Goal: Find specific page/section: Find specific page/section

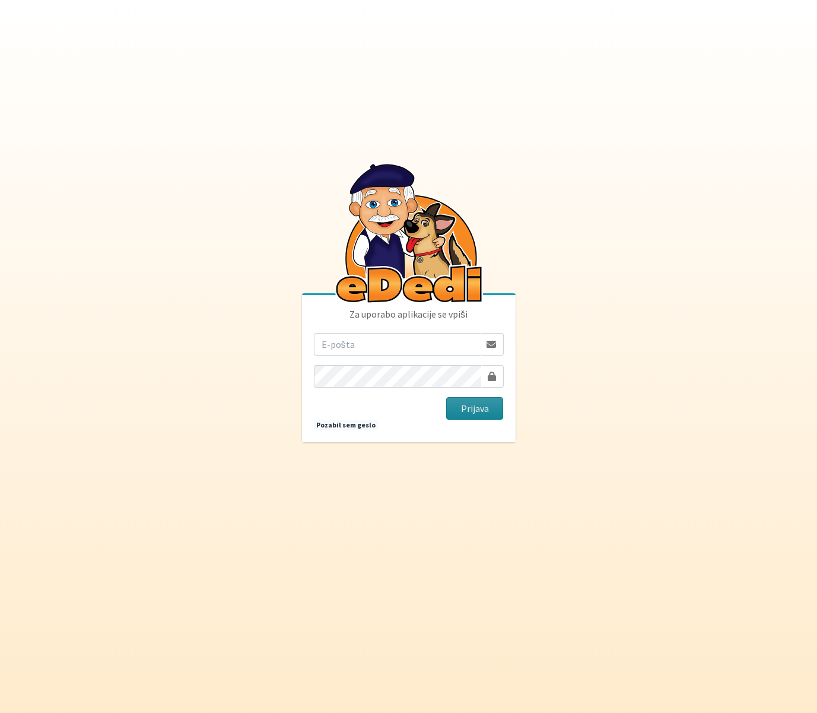
type input "[EMAIL_ADDRESS][DOMAIN_NAME]"
click at [469, 404] on button "Prijava" at bounding box center [475, 408] width 58 height 23
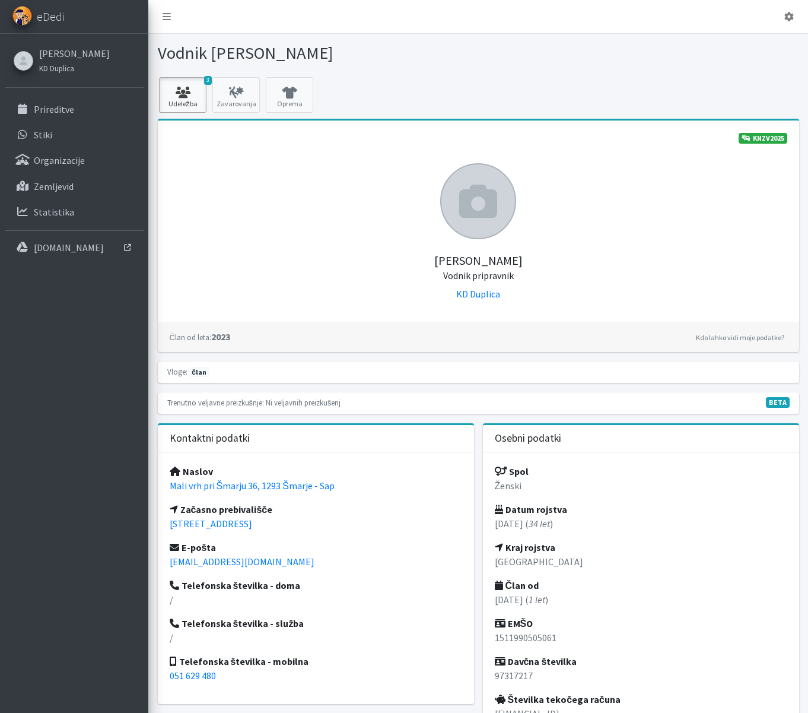
click at [196, 101] on link "3 Udeležba" at bounding box center [182, 95] width 47 height 36
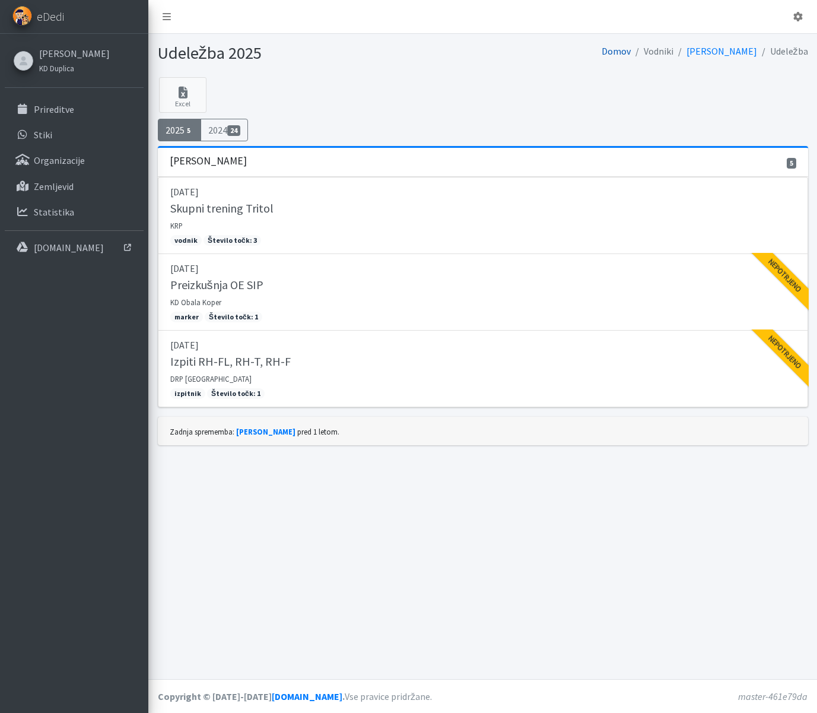
click at [631, 53] on link "Domov" at bounding box center [616, 51] width 29 height 12
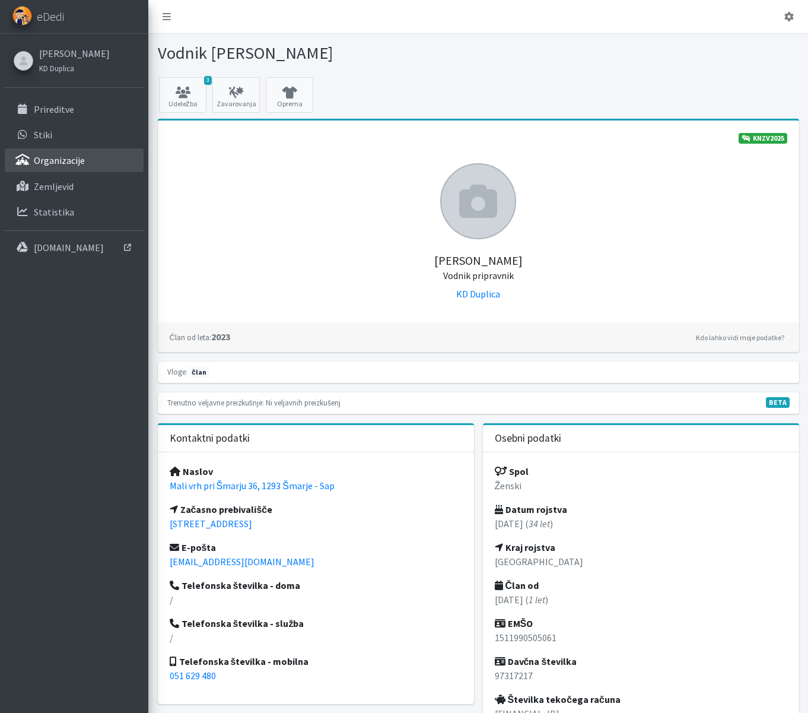
click at [87, 163] on link "Organizacije" at bounding box center [74, 160] width 139 height 24
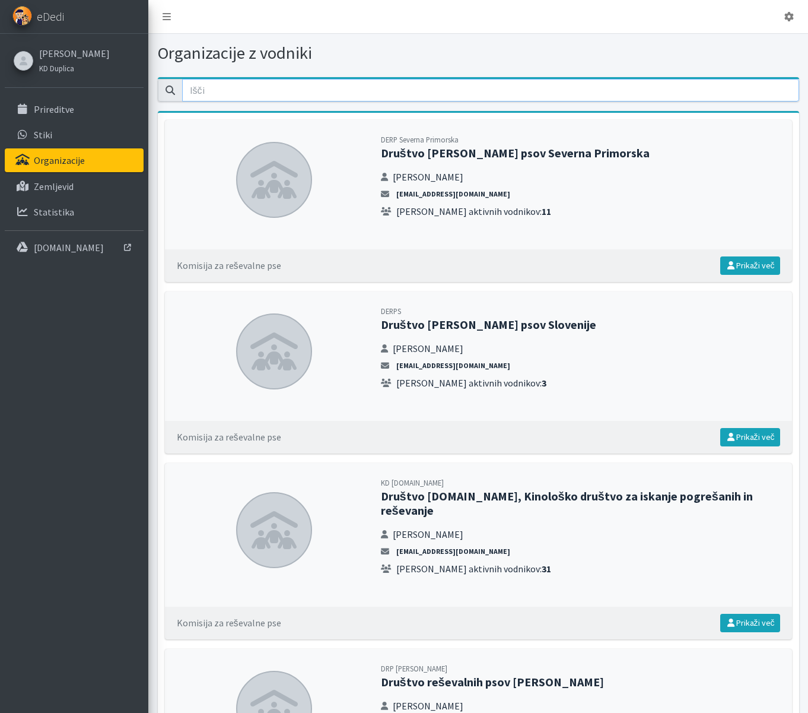
click at [264, 91] on input "email" at bounding box center [490, 90] width 617 height 23
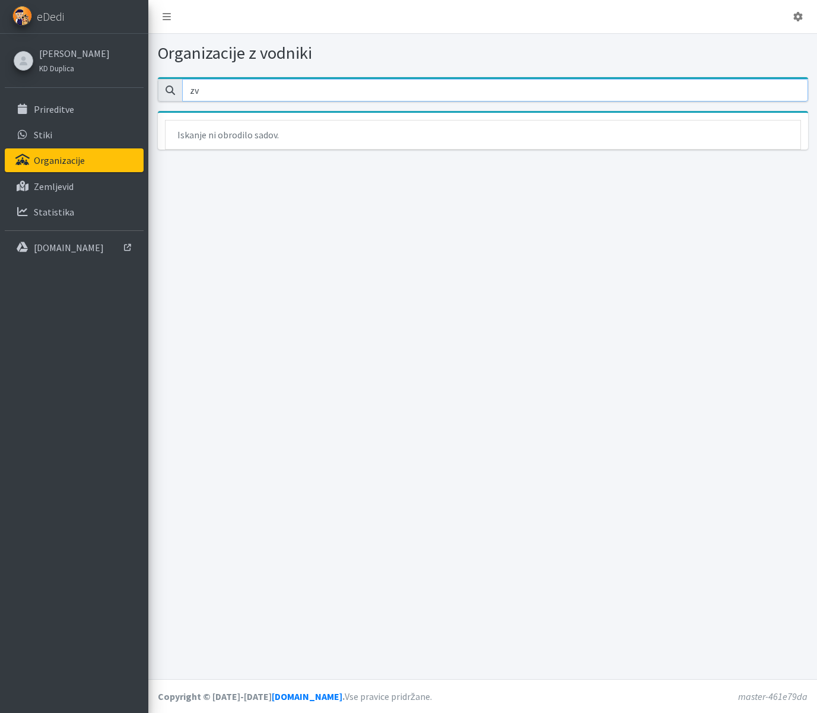
type input "z"
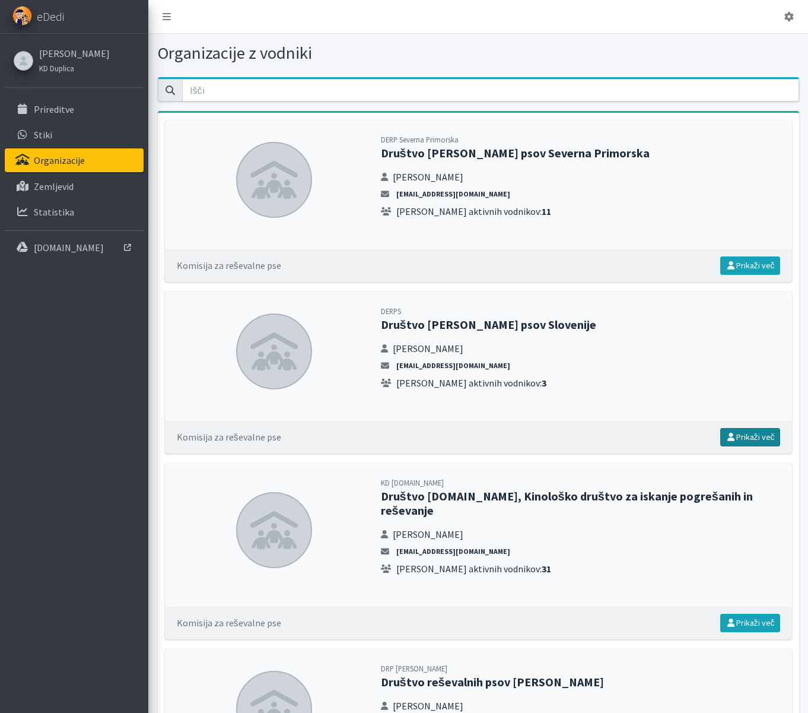
click at [757, 436] on link "Prikaži več" at bounding box center [751, 437] width 60 height 18
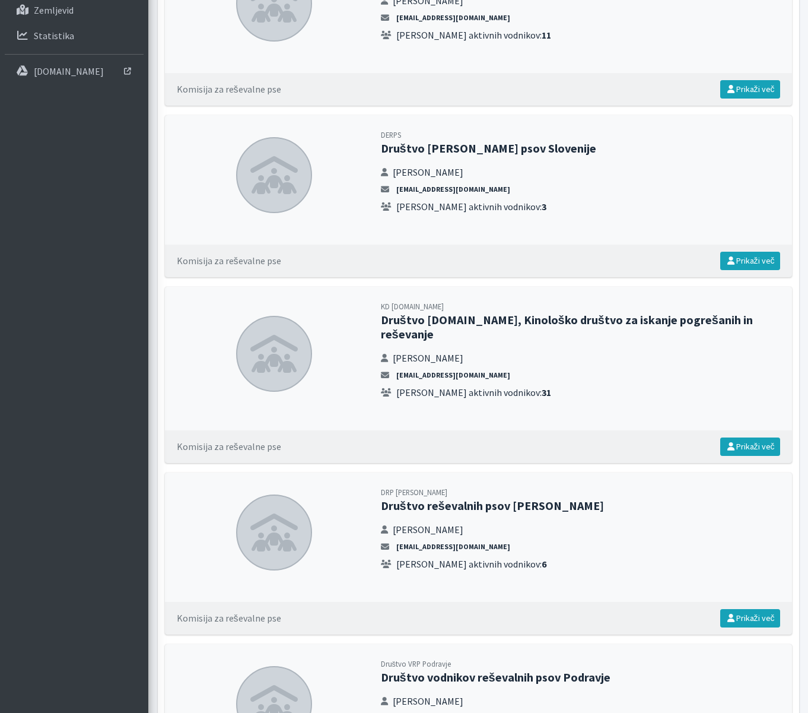
scroll to position [177, 0]
click at [738, 437] on link "Prikaži več" at bounding box center [751, 446] width 60 height 18
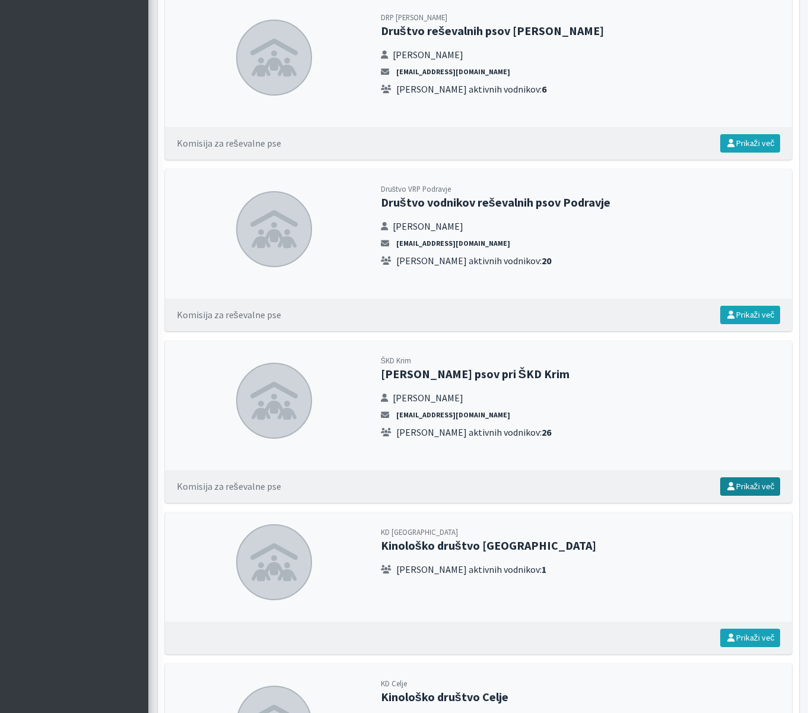
scroll to position [652, 0]
click at [738, 477] on link "Prikaži več" at bounding box center [751, 486] width 60 height 18
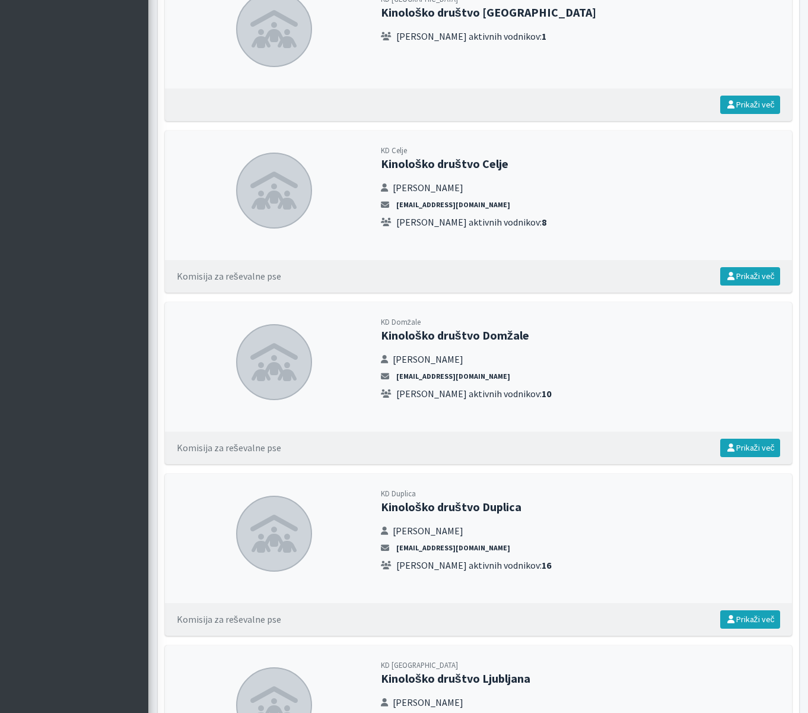
scroll to position [1185, 0]
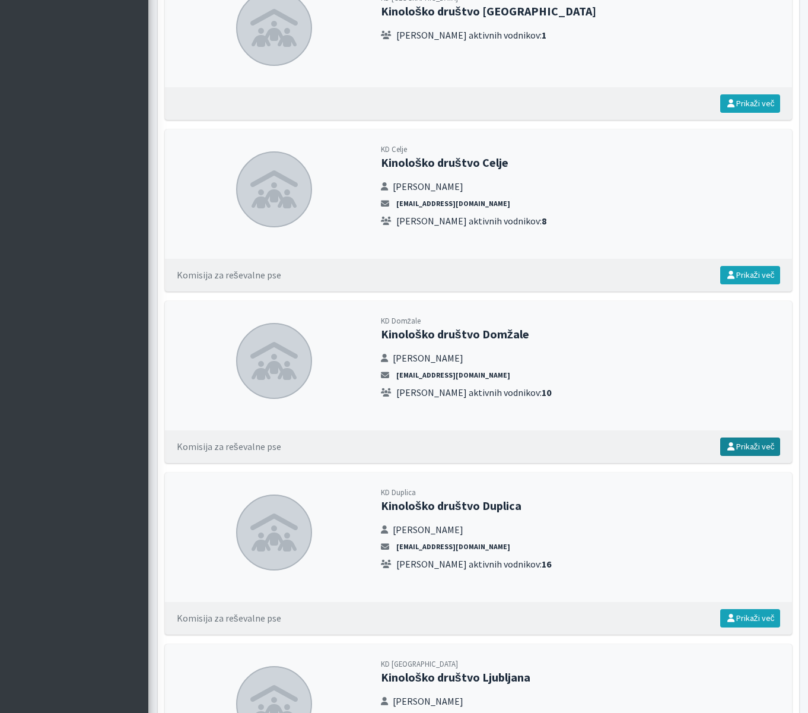
click at [763, 437] on link "Prikaži več" at bounding box center [751, 446] width 60 height 18
click at [738, 609] on link "Prikaži več" at bounding box center [751, 618] width 60 height 18
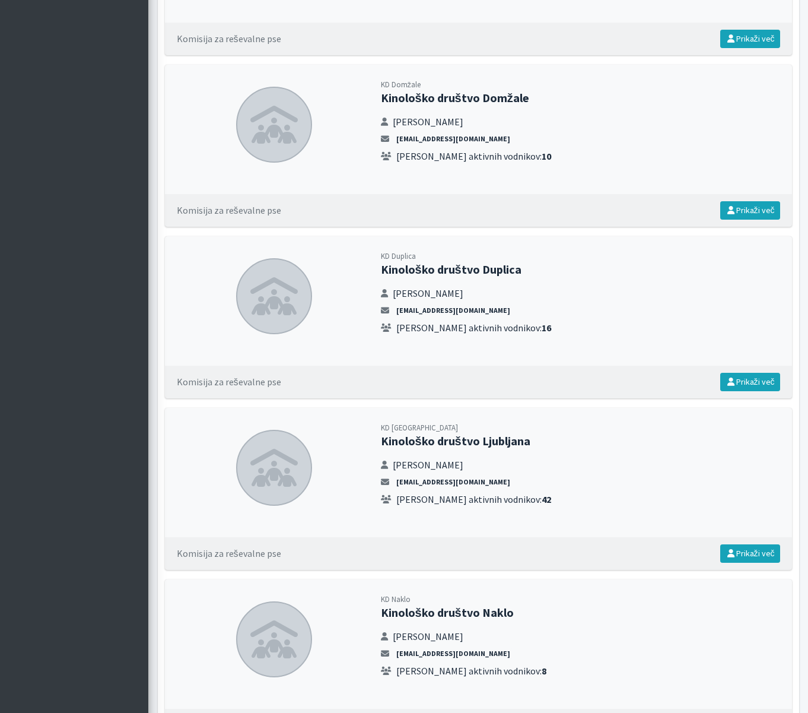
scroll to position [1422, 0]
click at [763, 544] on link "Prikaži več" at bounding box center [751, 553] width 60 height 18
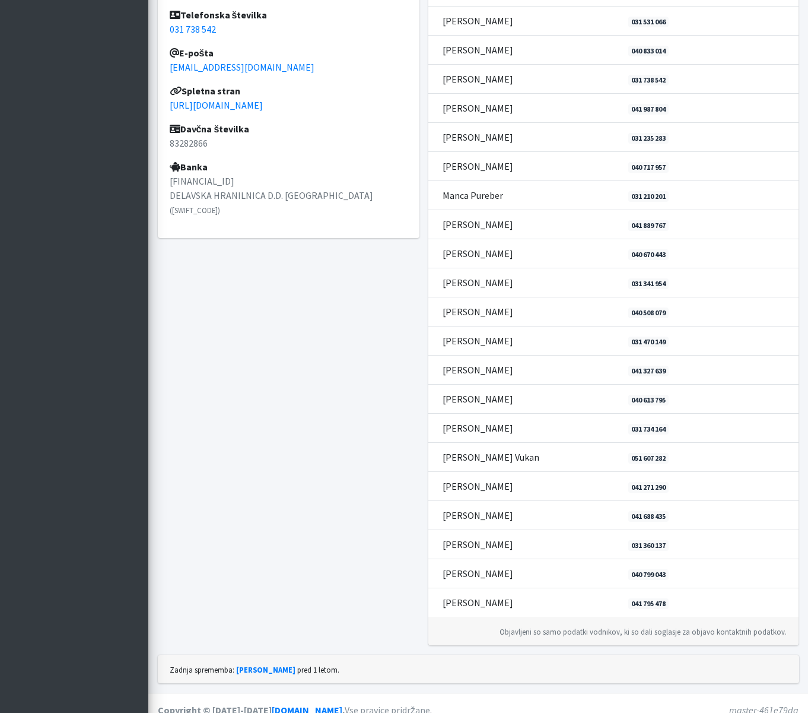
scroll to position [565, 0]
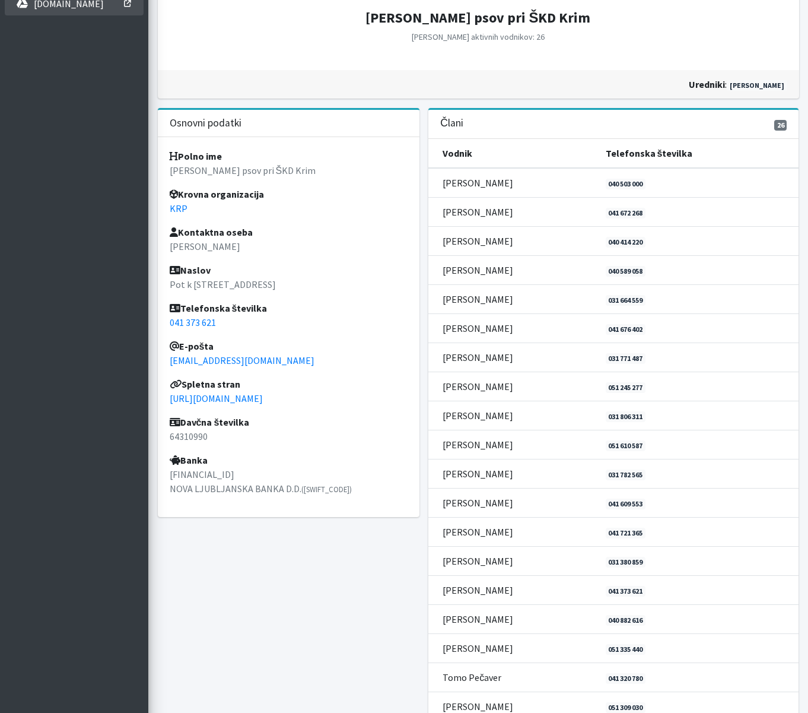
scroll to position [243, 0]
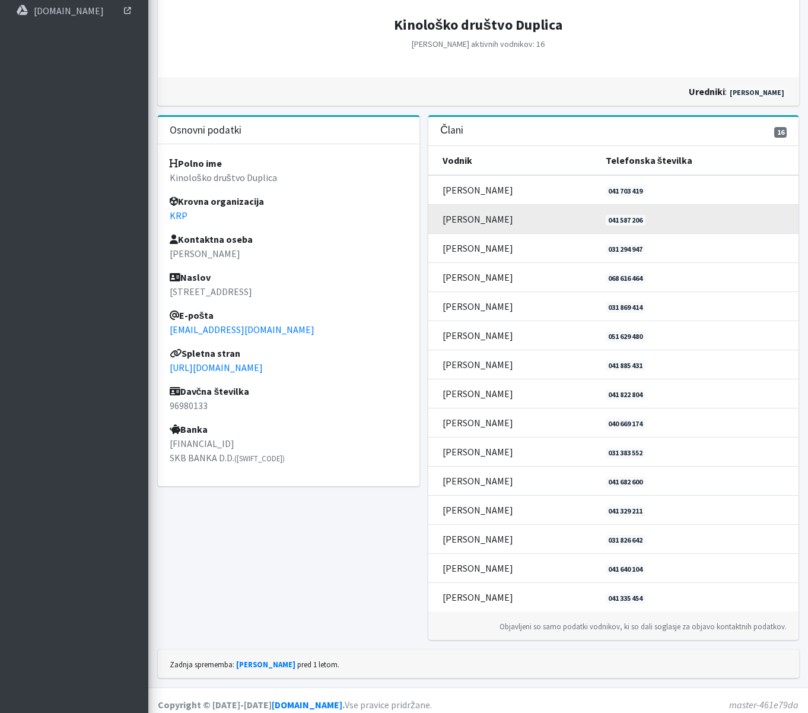
scroll to position [237, 0]
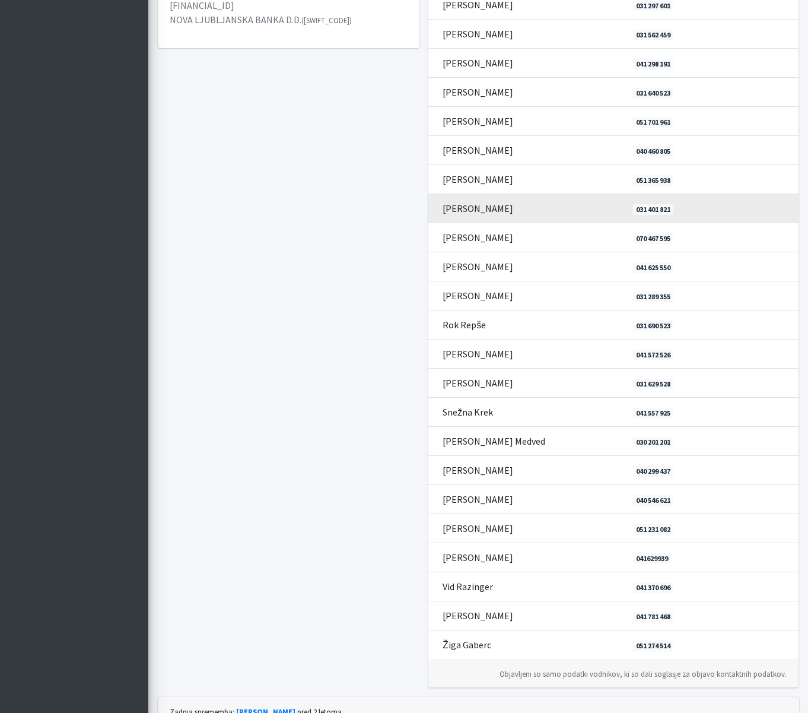
scroll to position [769, 0]
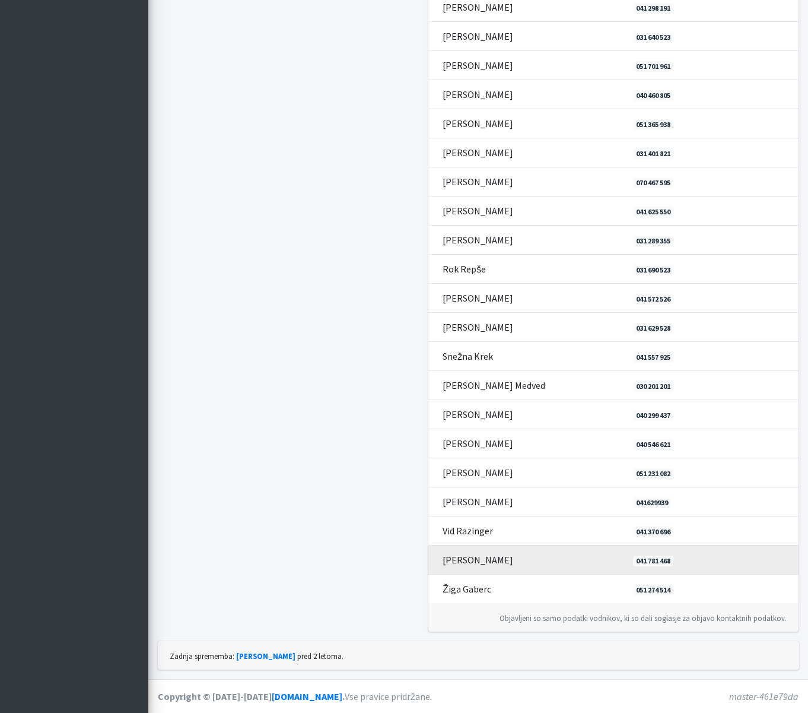
click at [472, 555] on td "[PERSON_NAME]" at bounding box center [528, 559] width 198 height 29
click at [470, 559] on td "[PERSON_NAME]" at bounding box center [528, 559] width 198 height 29
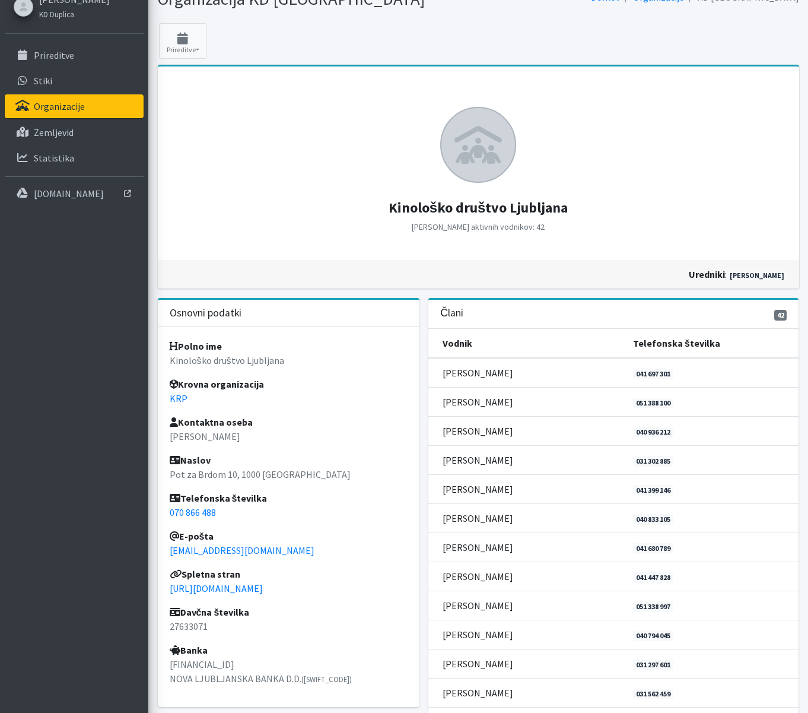
scroll to position [0, 0]
